Goal: Information Seeking & Learning: Find specific fact

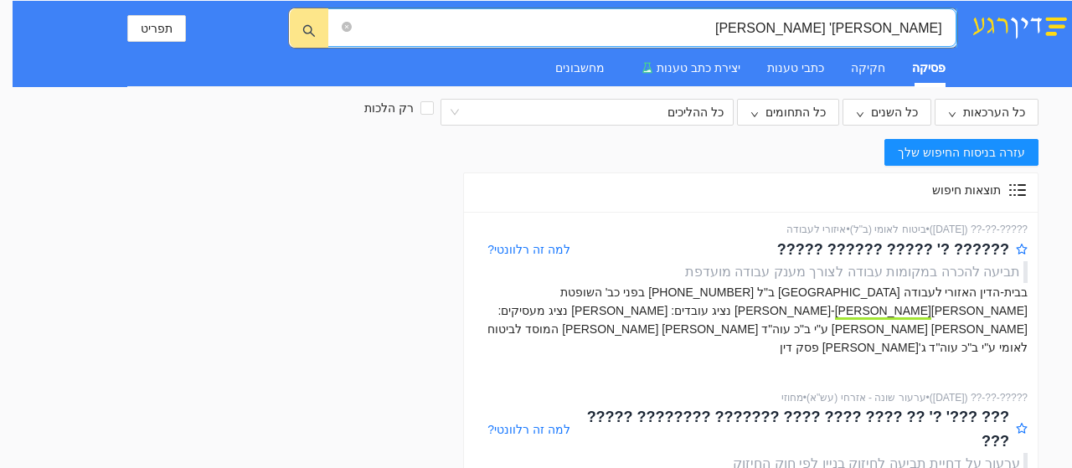
click at [940, 29] on input "[PERSON_NAME]' [PERSON_NAME]" at bounding box center [648, 28] width 587 height 21
type input "1002/14 [PERSON_NAME]' [PERSON_NAME]"
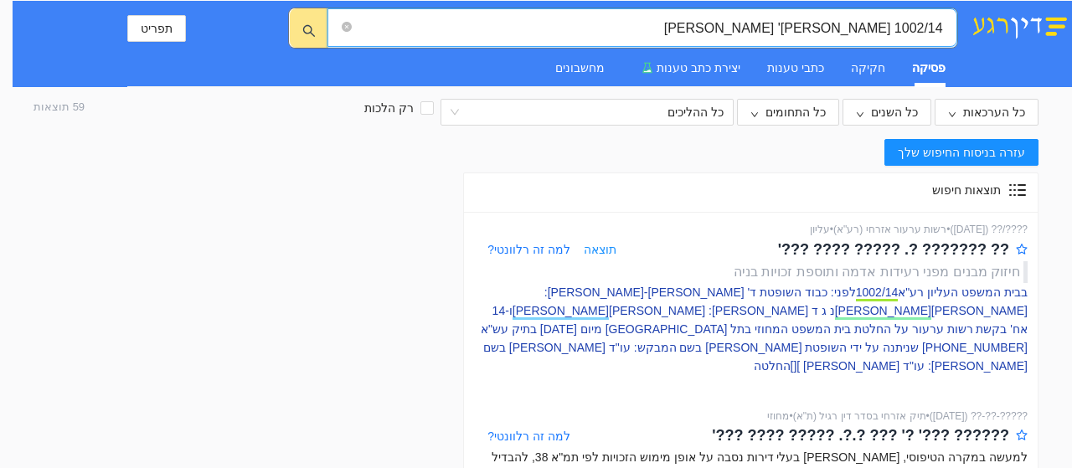
click at [987, 324] on p "בבית המשפט העליון רע"א 1002/14 לפני: כבוד השופטת ד' [PERSON_NAME]-[PERSON_NAME]…" at bounding box center [750, 329] width 553 height 92
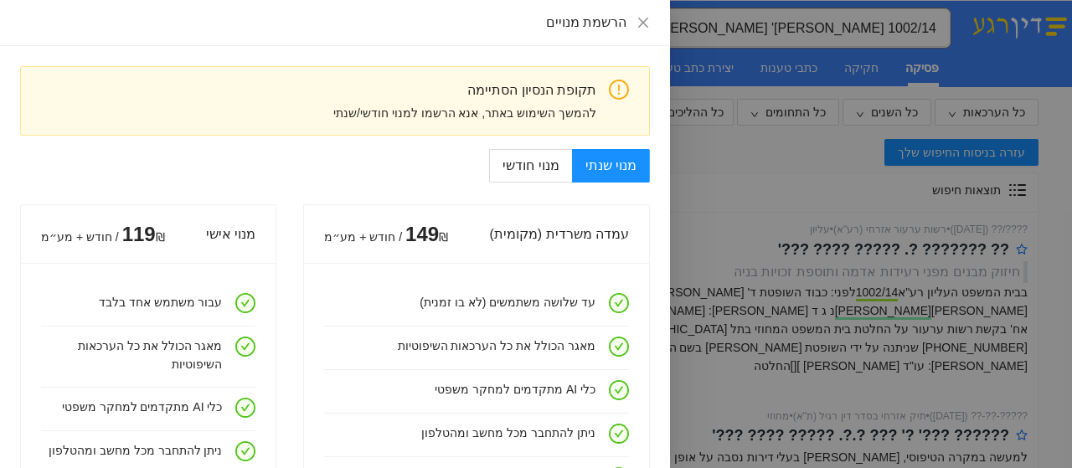
click at [814, 193] on div at bounding box center [536, 234] width 1072 height 468
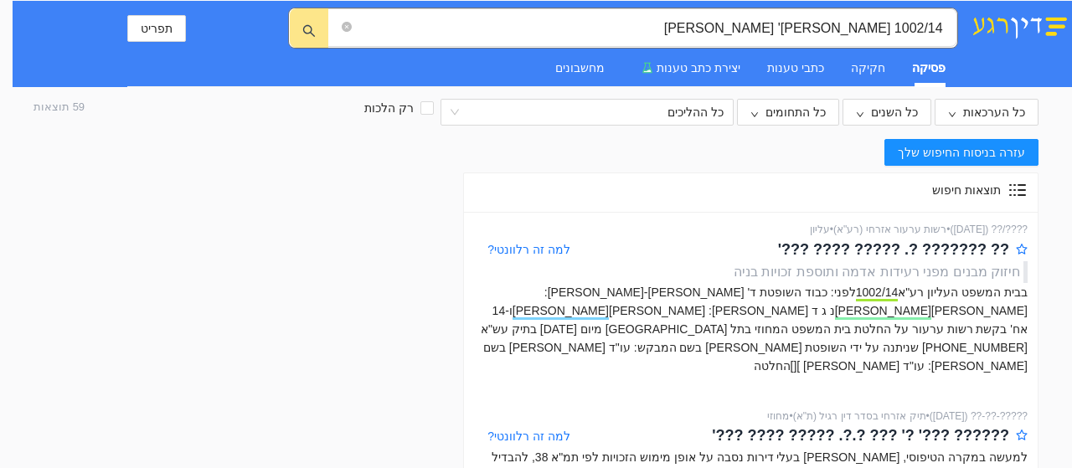
click at [1051, 31] on img at bounding box center [1019, 25] width 105 height 28
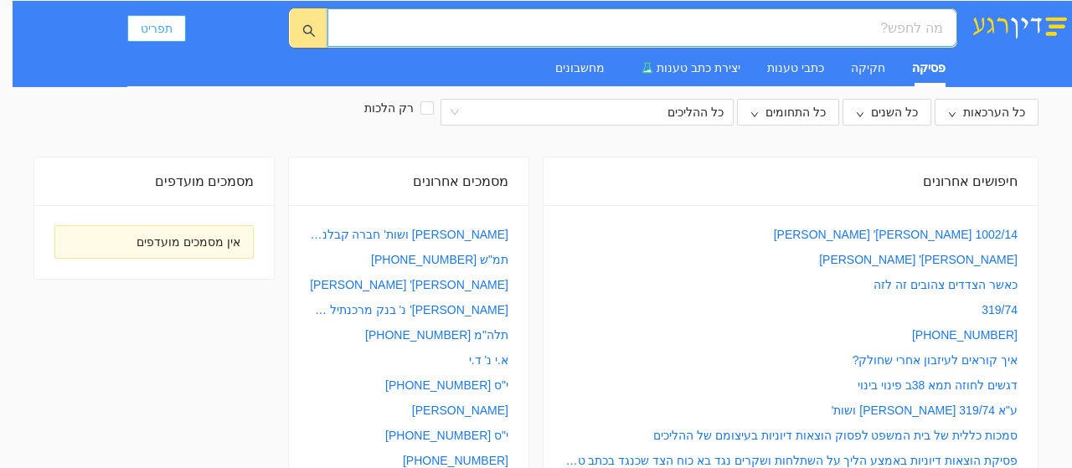
click at [162, 30] on span "תפריט" at bounding box center [157, 28] width 32 height 18
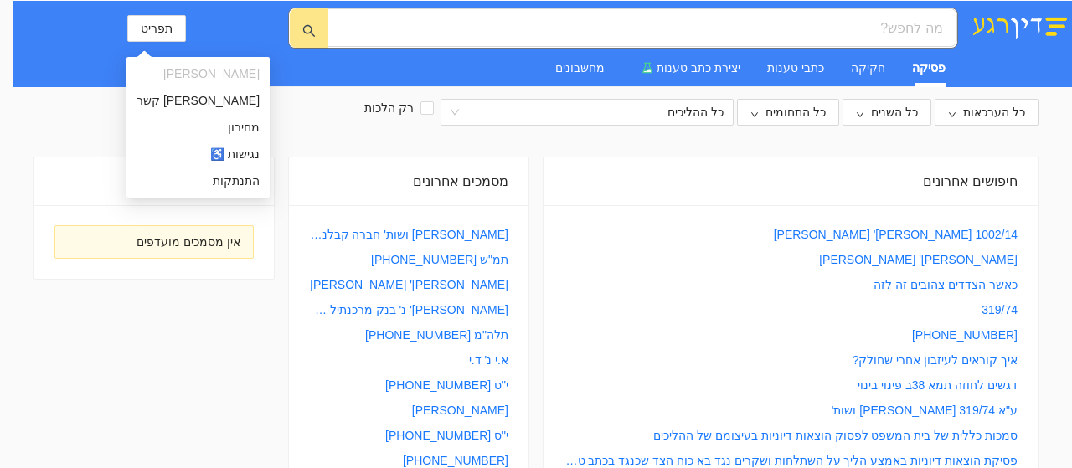
click at [254, 49] on div "פסיקה חקיקה כתבי טענות יצירת כתב טענות מחשבונים" at bounding box center [536, 68] width 818 height 39
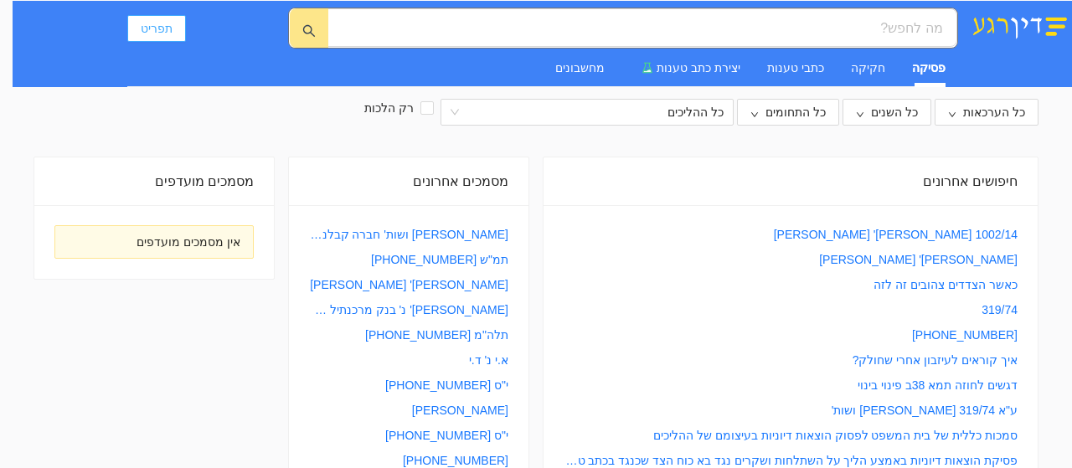
click at [161, 23] on span "תפריט" at bounding box center [157, 28] width 32 height 18
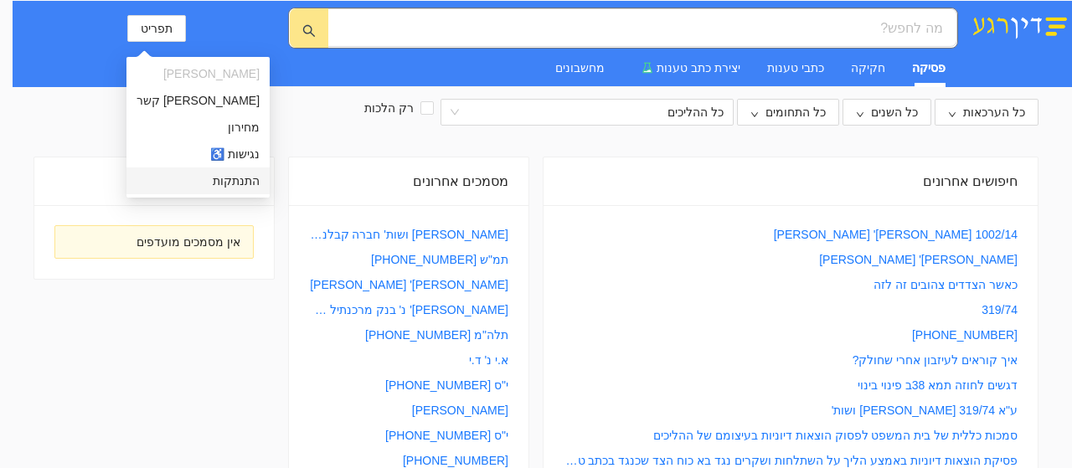
click at [169, 177] on span "התנתקות" at bounding box center [197, 181] width 123 height 18
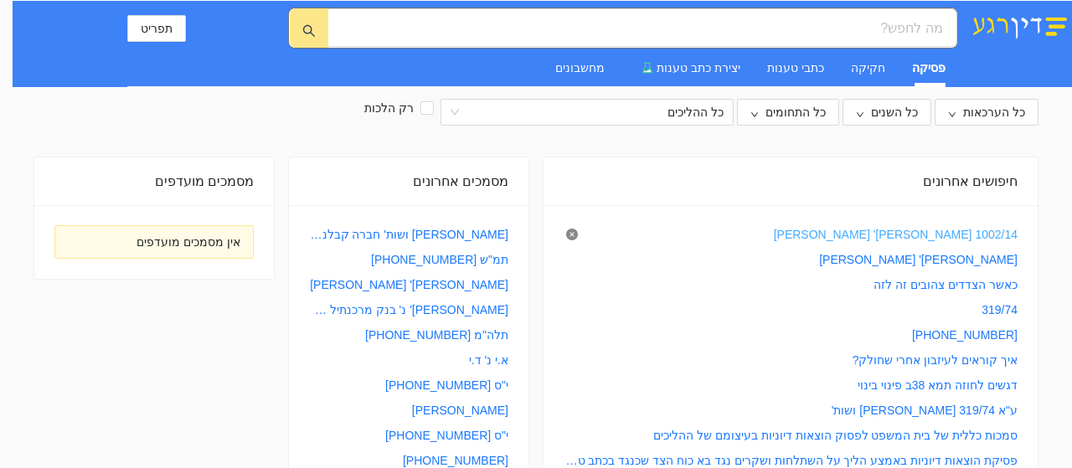
click at [996, 234] on link "1002/14 [PERSON_NAME]' [PERSON_NAME]" at bounding box center [896, 234] width 244 height 18
type input "1002/14 [PERSON_NAME]' [PERSON_NAME]"
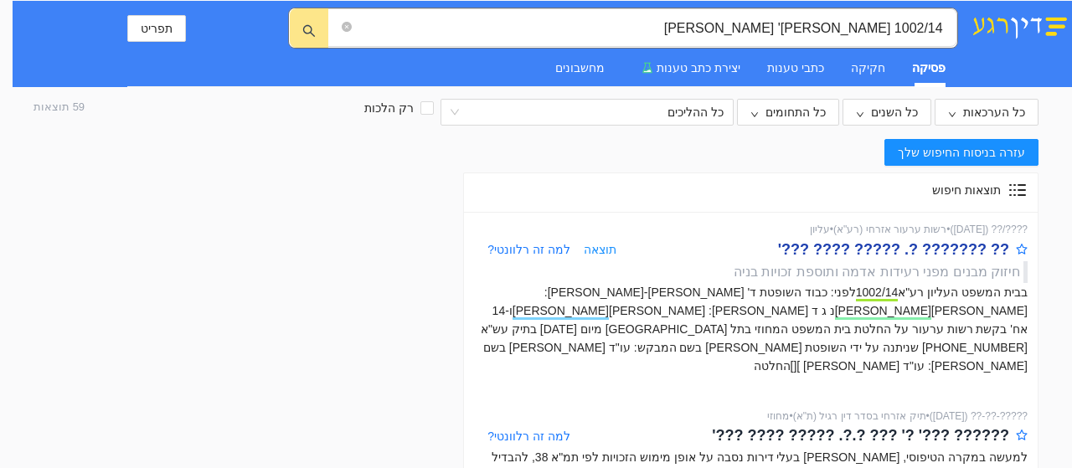
click at [959, 249] on div "?? ??????? ?. ????? ???? ???'" at bounding box center [893, 249] width 231 height 23
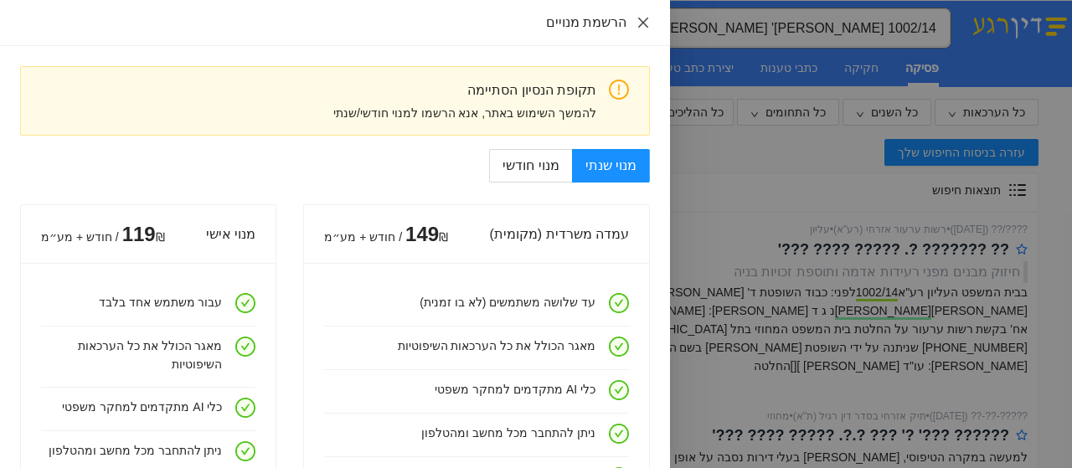
click at [643, 17] on icon "close" at bounding box center [642, 22] width 13 height 13
